Goal: Check status: Check status

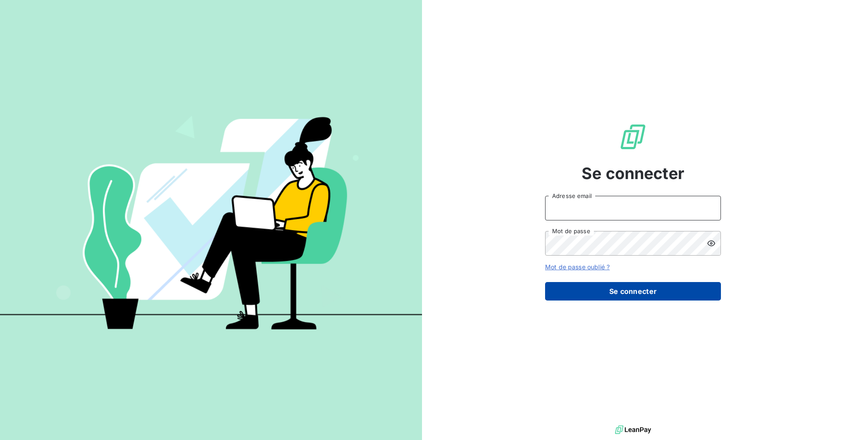
type input "[PERSON_NAME][EMAIL_ADDRESS][DOMAIN_NAME]"
click at [408, 287] on button "Se connecter" at bounding box center [633, 291] width 176 height 18
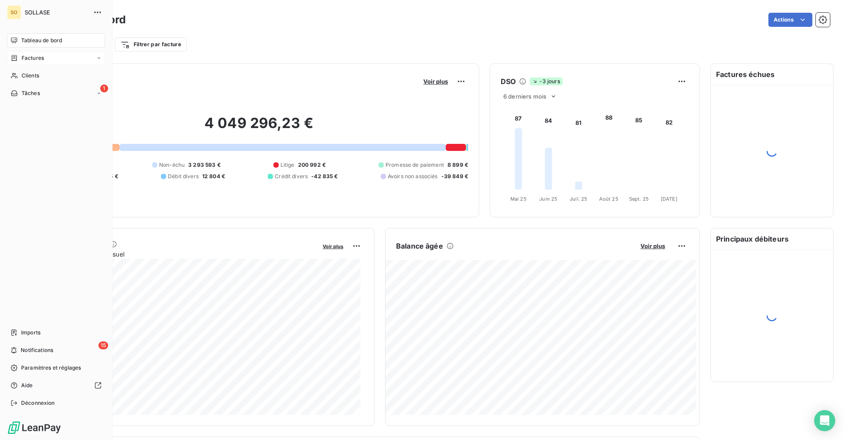
click at [39, 60] on span "Factures" at bounding box center [33, 58] width 22 height 8
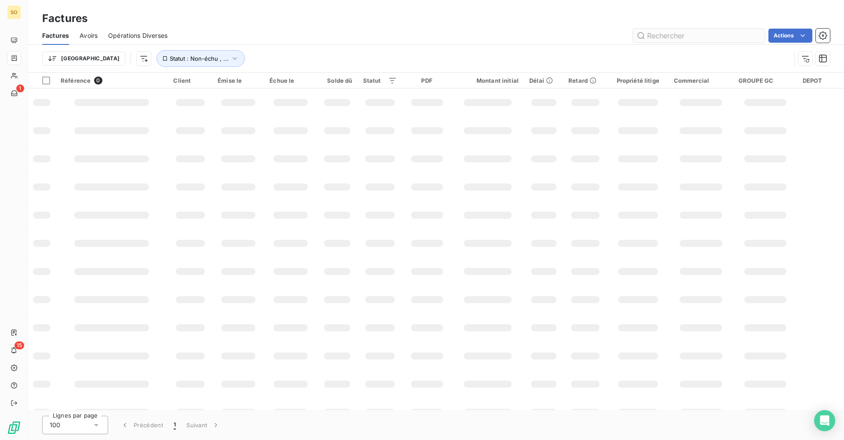
click at [408, 34] on input "text" at bounding box center [699, 36] width 132 height 14
type input "F2531000869"
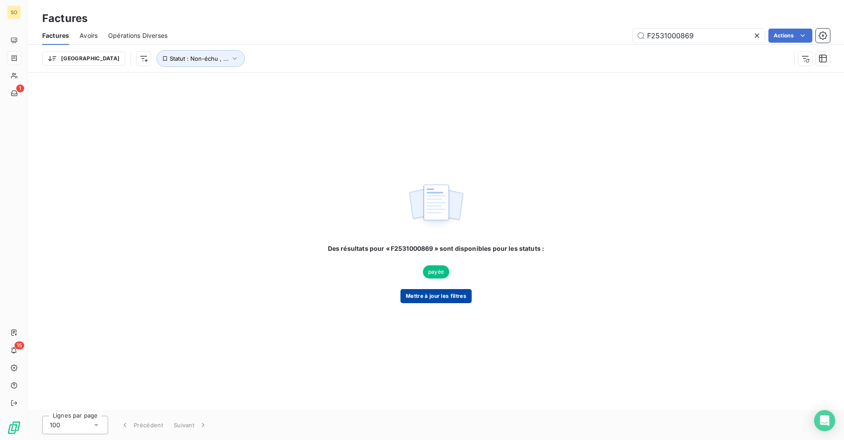
click at [408, 299] on button "Mettre à jour les filtres" at bounding box center [436, 296] width 71 height 14
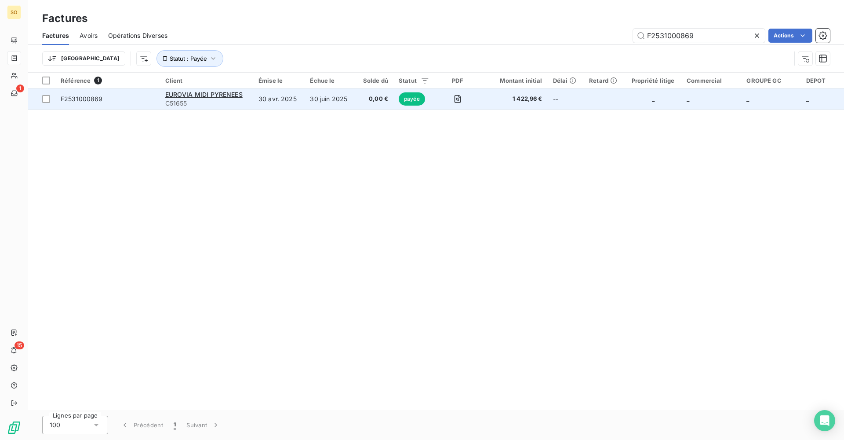
click at [408, 101] on span "1 422,96 €" at bounding box center [514, 99] width 57 height 9
